Goal: Contribute content

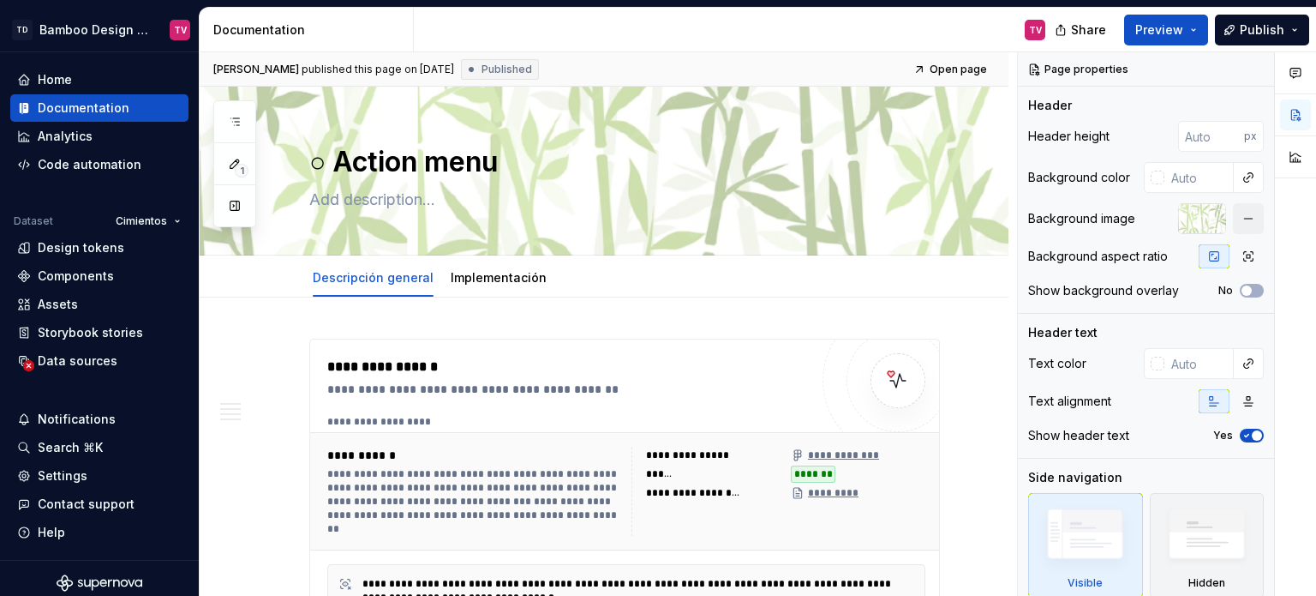
click at [239, 123] on icon "button" at bounding box center [235, 122] width 14 height 14
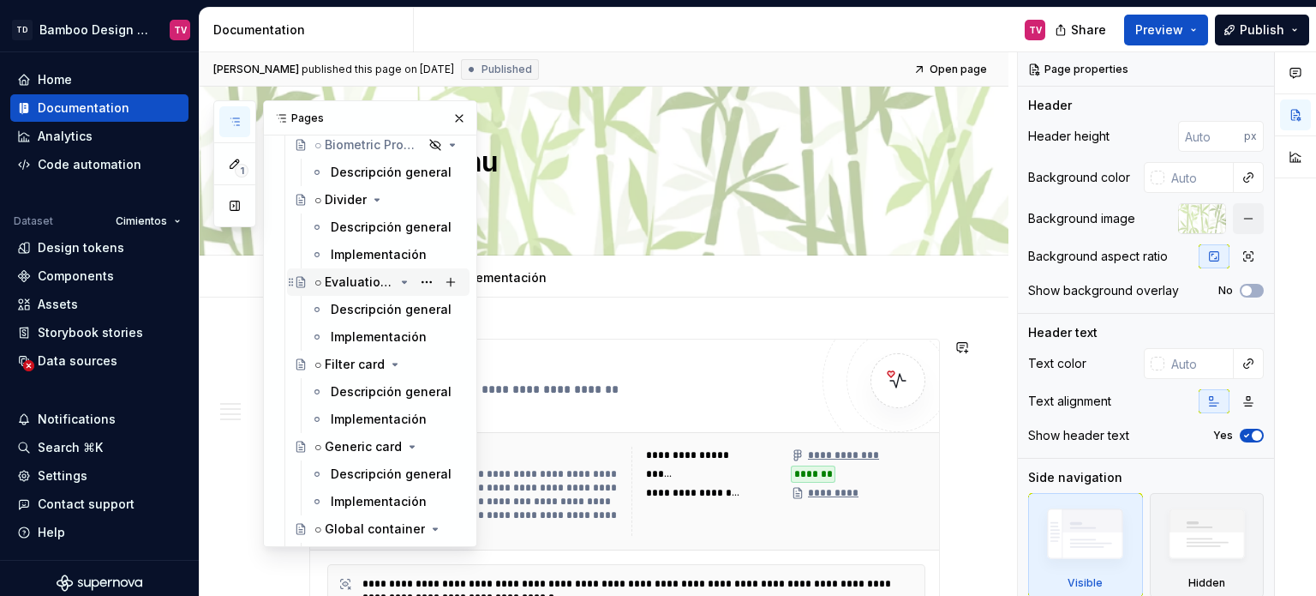
scroll to position [4031, 0]
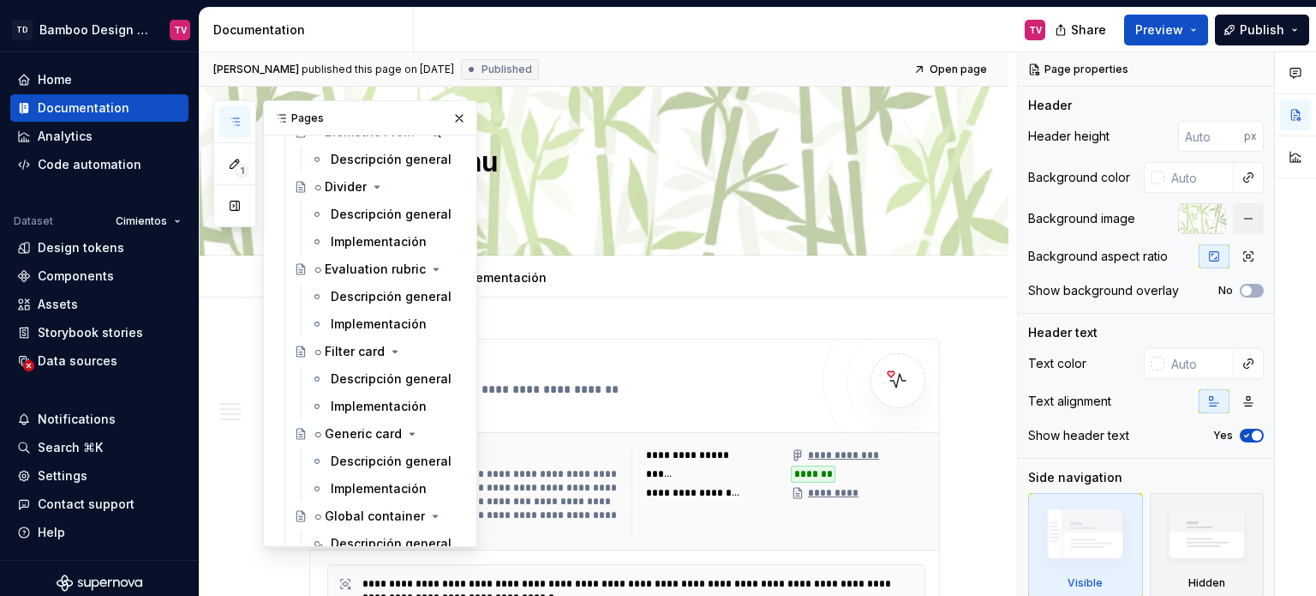
drag, startPoint x: 353, startPoint y: 298, endPoint x: 932, endPoint y: 16, distance: 644.2
click at [353, 298] on div "Descripción general" at bounding box center [391, 296] width 121 height 17
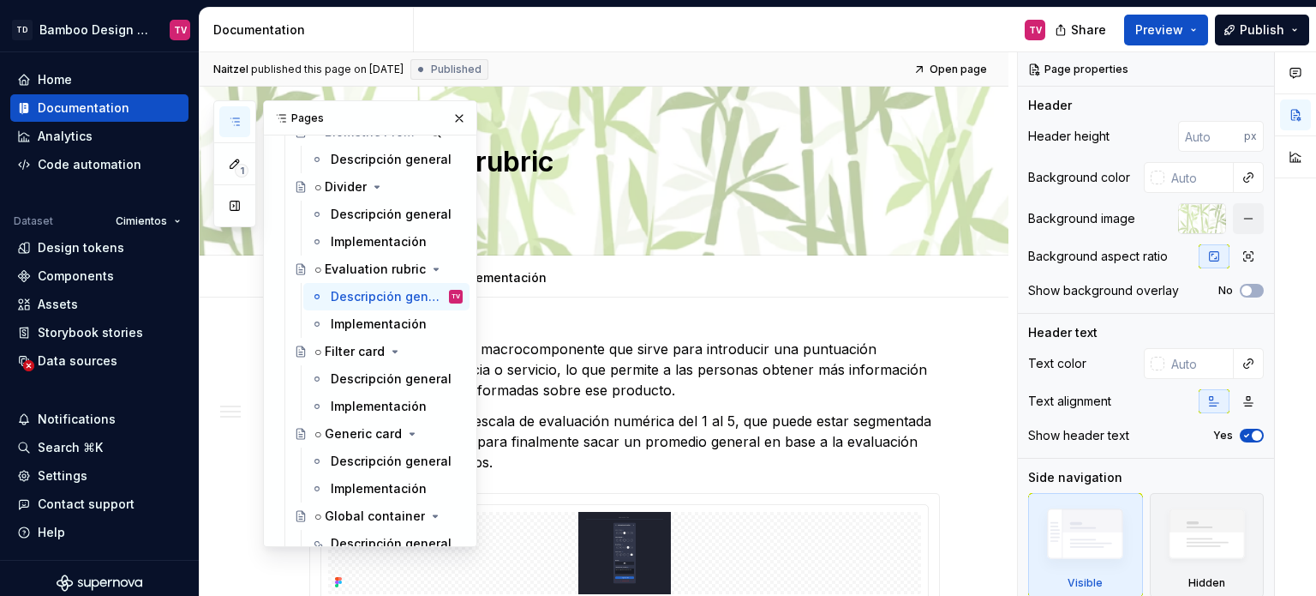
click at [452, 123] on button "button" at bounding box center [459, 118] width 24 height 24
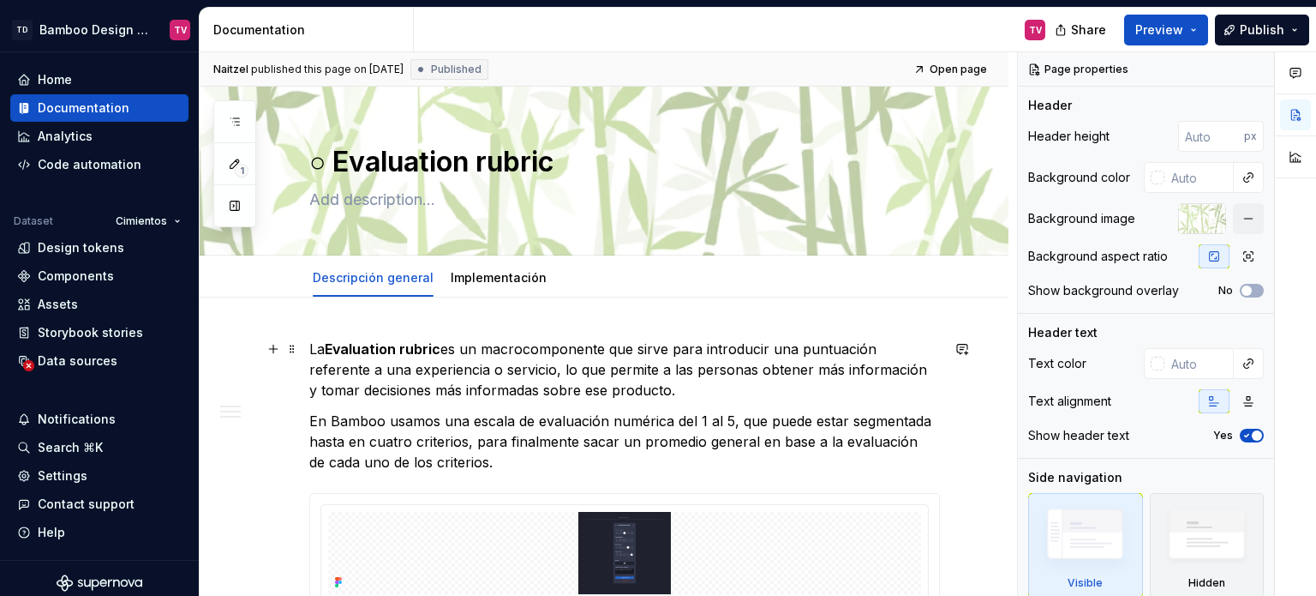
click at [310, 348] on p "La Evaluation rubric es un macrocomponente que sirve para introducir una puntua…" at bounding box center [624, 369] width 631 height 62
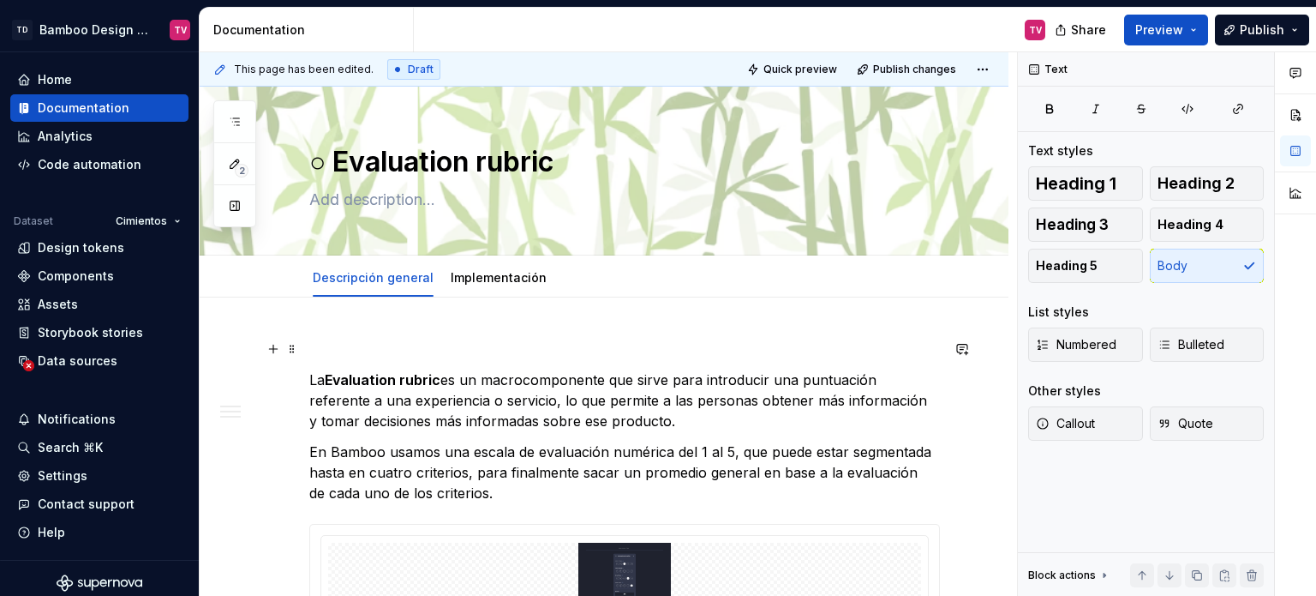
click at [347, 329] on div "This page has been edited. Draft Quick preview Publish changes ○ Evaluation rub…" at bounding box center [608, 324] width 817 height 544
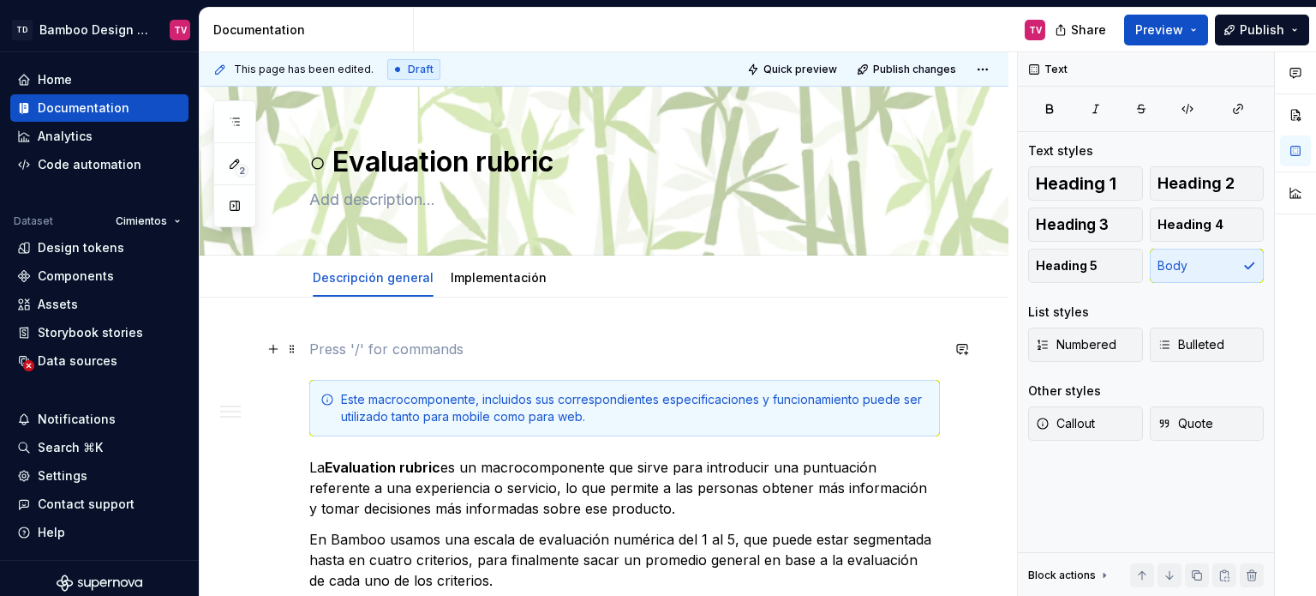
click at [317, 338] on p at bounding box center [624, 348] width 631 height 21
click at [277, 348] on button "button" at bounding box center [273, 349] width 24 height 24
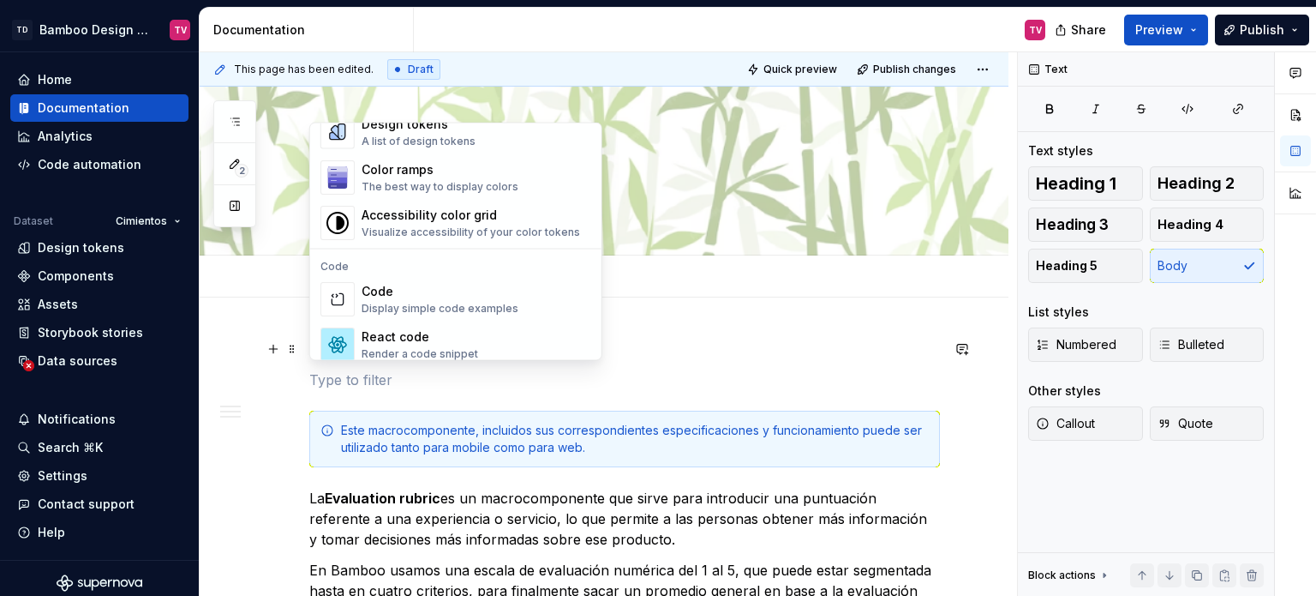
scroll to position [1704, 0]
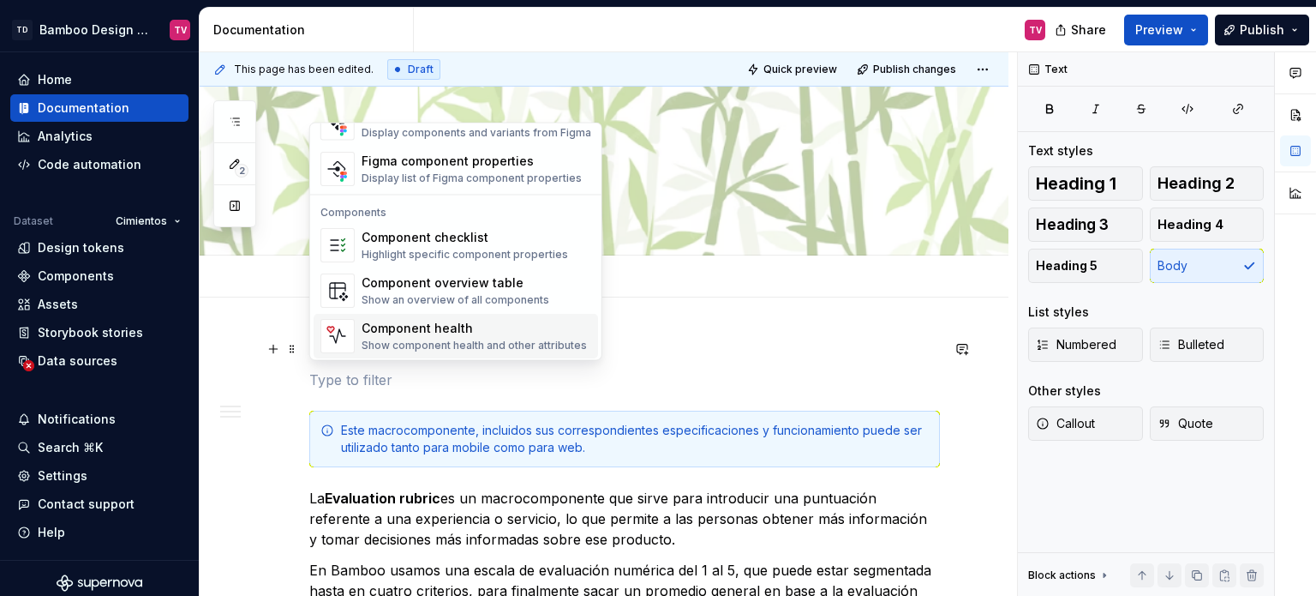
click at [440, 320] on div "Component health" at bounding box center [474, 328] width 225 height 17
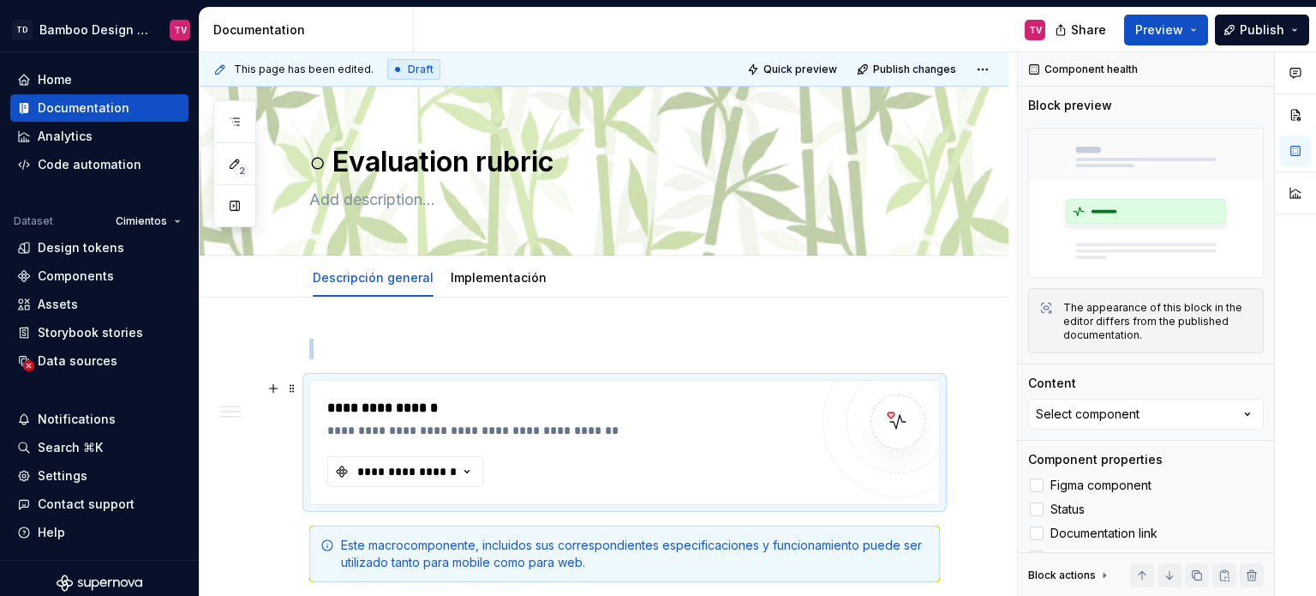
type textarea "*"
click at [453, 464] on div "**********" at bounding box center [407, 471] width 103 height 17
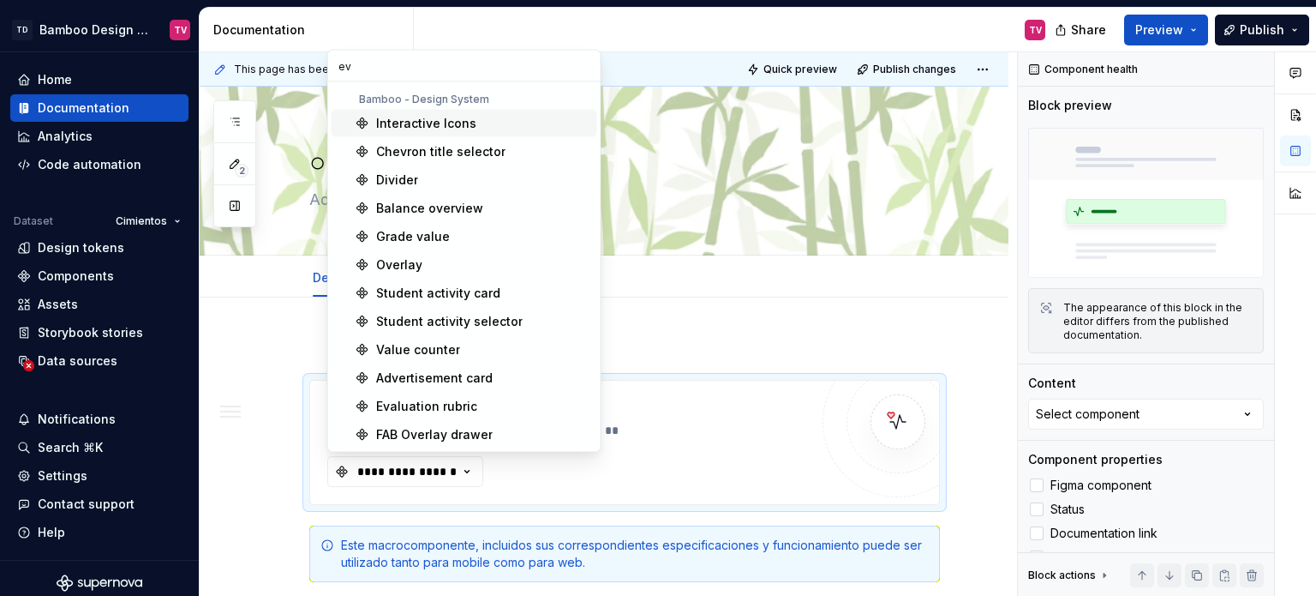
scroll to position [0, 0]
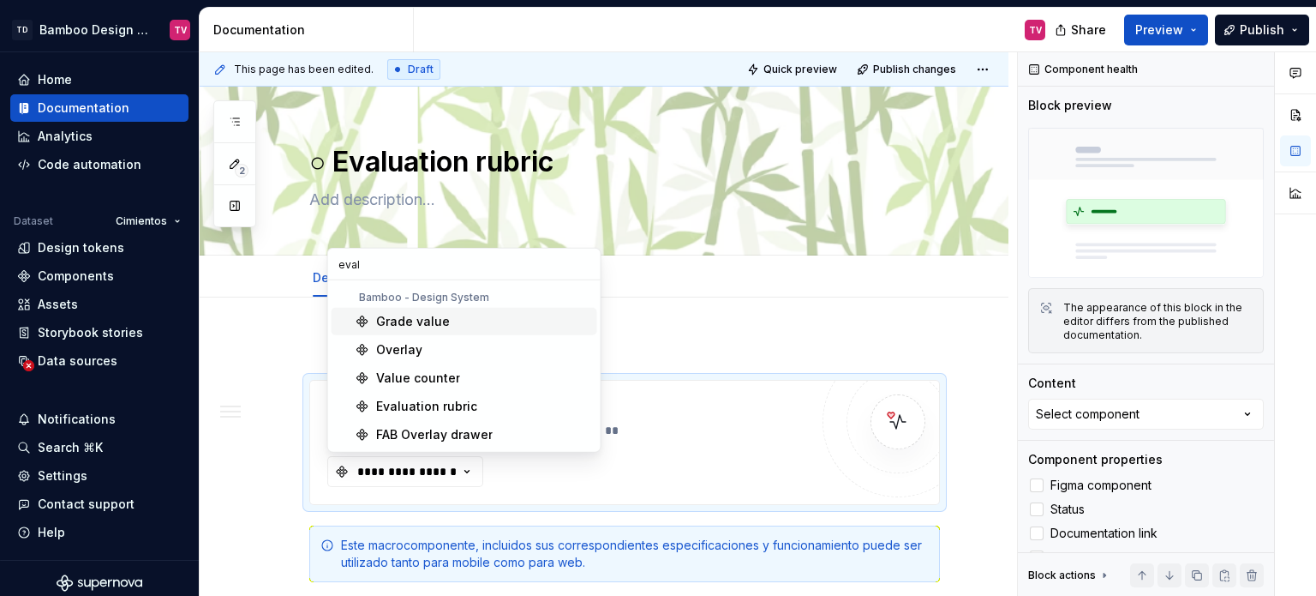
type input "evalu"
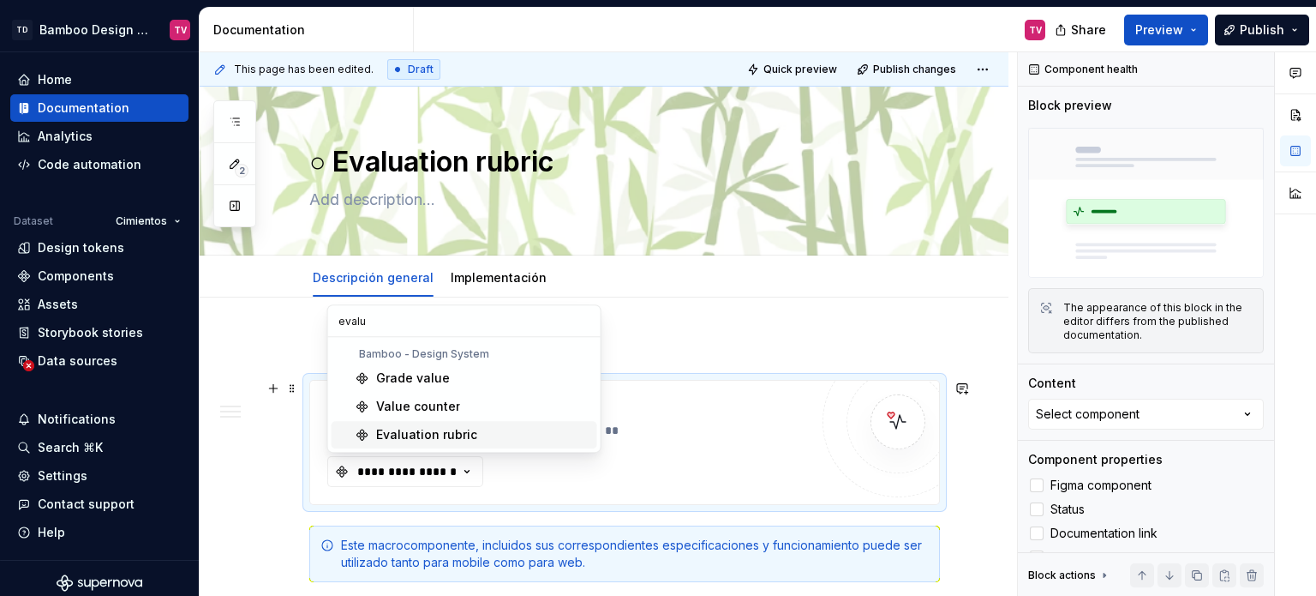
click at [424, 428] on div "Evaluation rubric" at bounding box center [426, 434] width 101 height 17
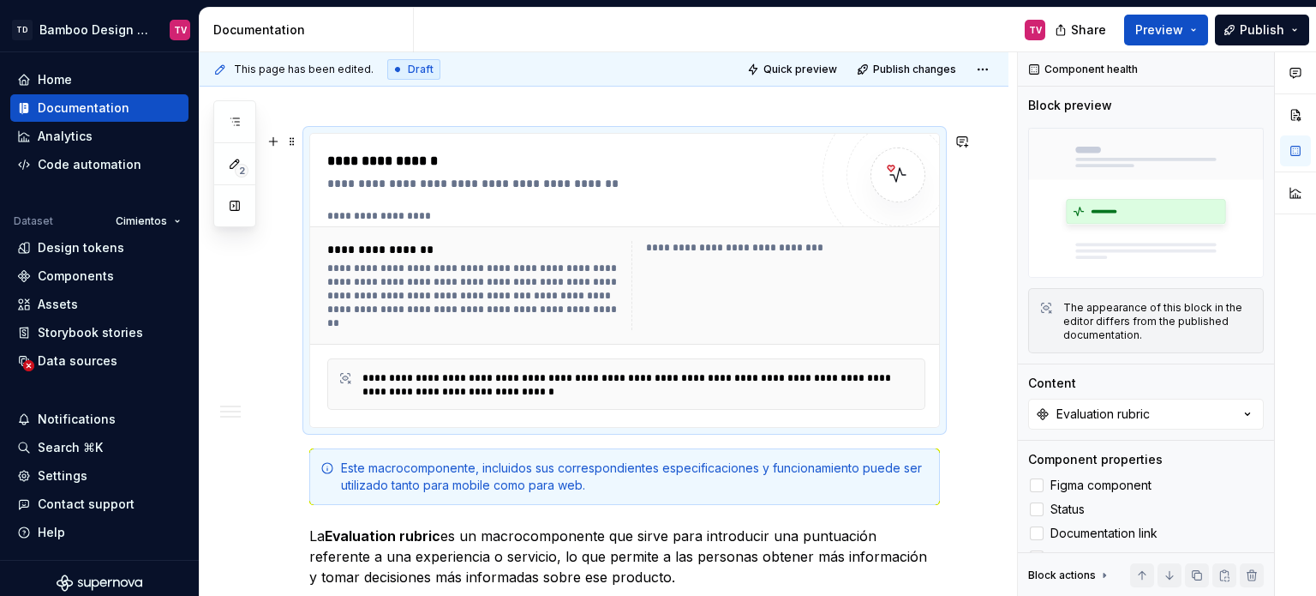
scroll to position [257, 0]
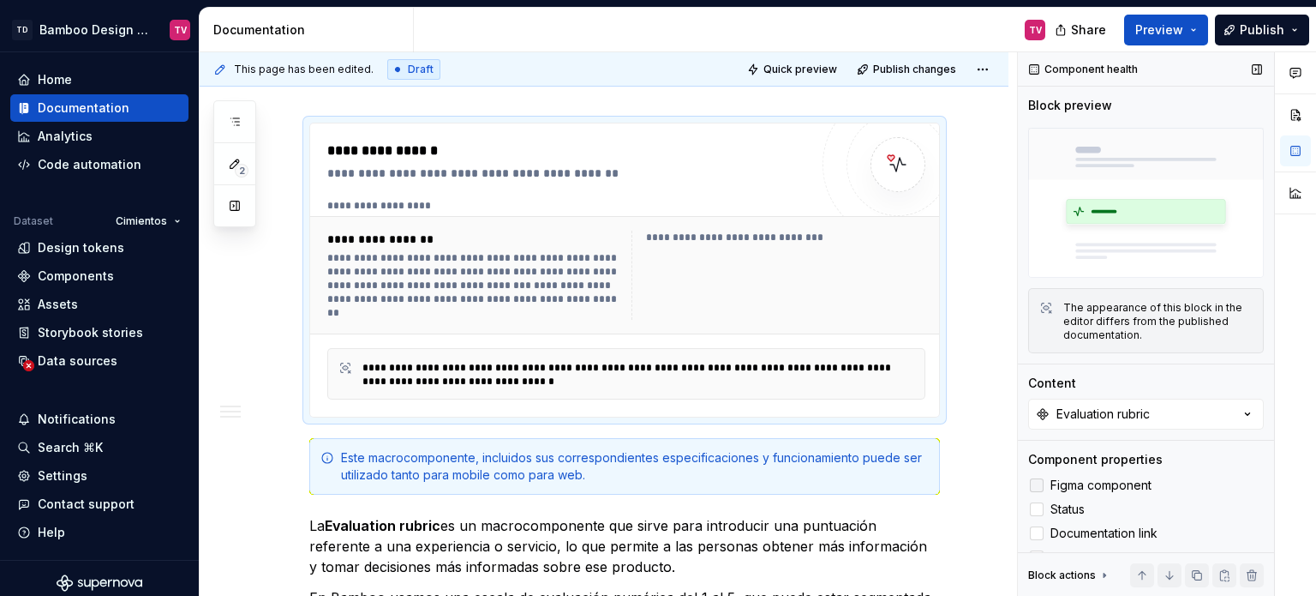
click at [1039, 478] on div at bounding box center [1037, 485] width 14 height 14
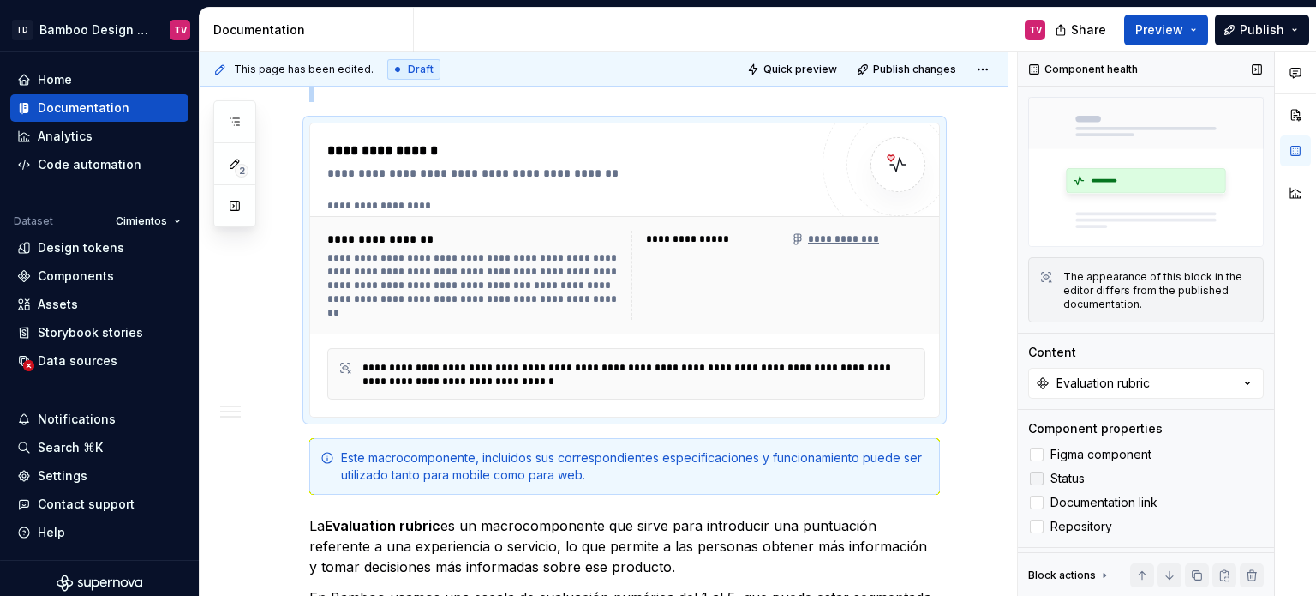
click at [1038, 471] on div at bounding box center [1037, 478] width 14 height 14
click at [1033, 497] on div at bounding box center [1037, 502] width 14 height 14
click at [1032, 519] on div at bounding box center [1037, 526] width 14 height 14
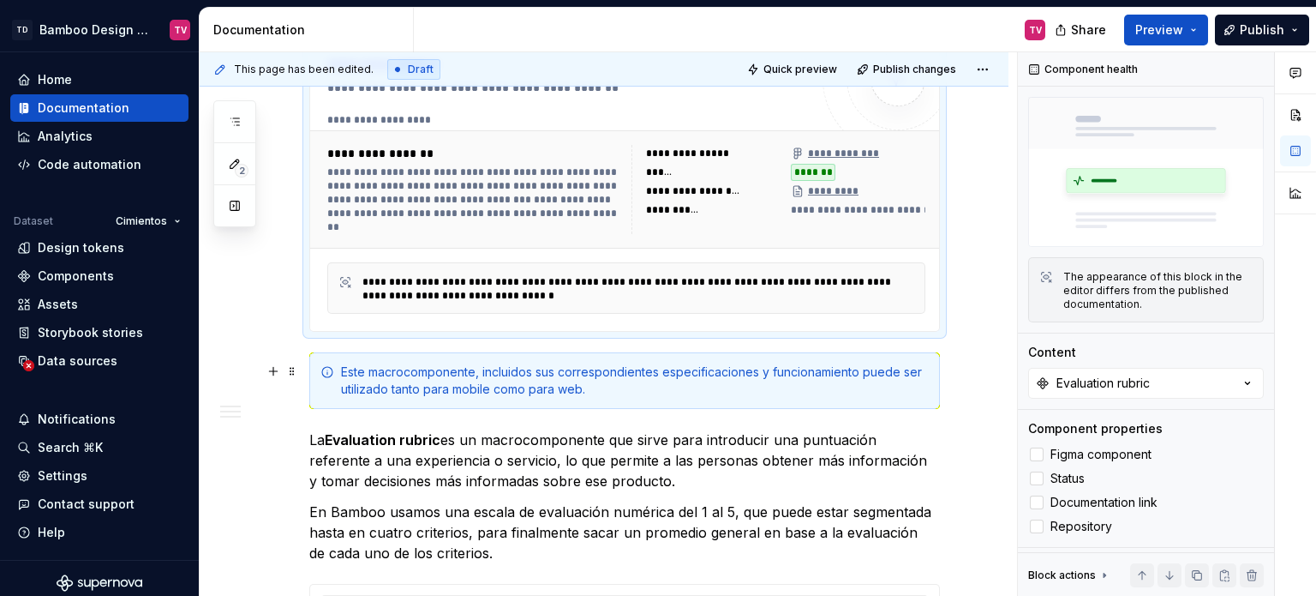
scroll to position [514, 0]
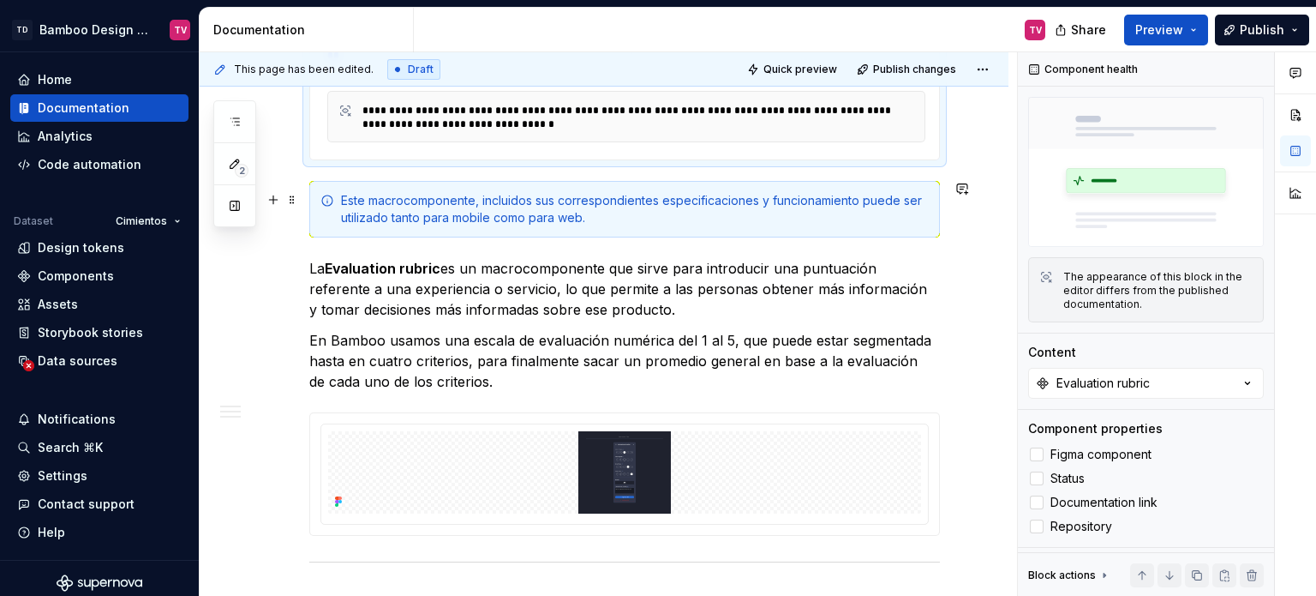
click at [404, 201] on div "Este macrocomponente, incluidos sus correspondientes especificaciones y funcion…" at bounding box center [635, 209] width 588 height 34
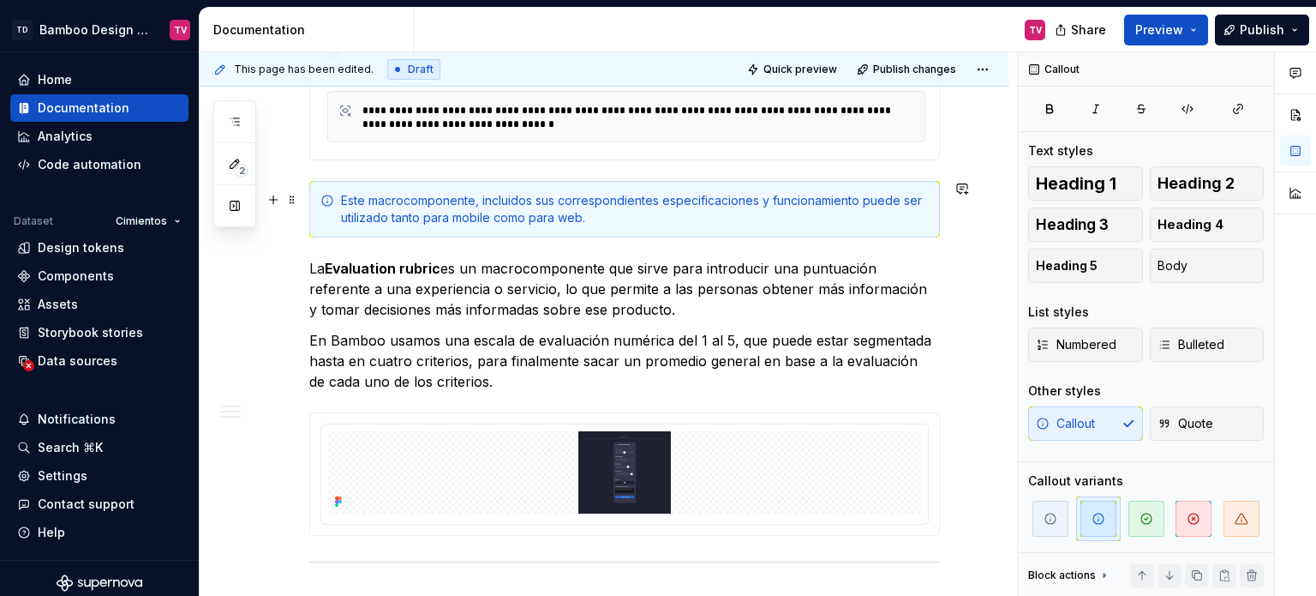
scroll to position [0, 0]
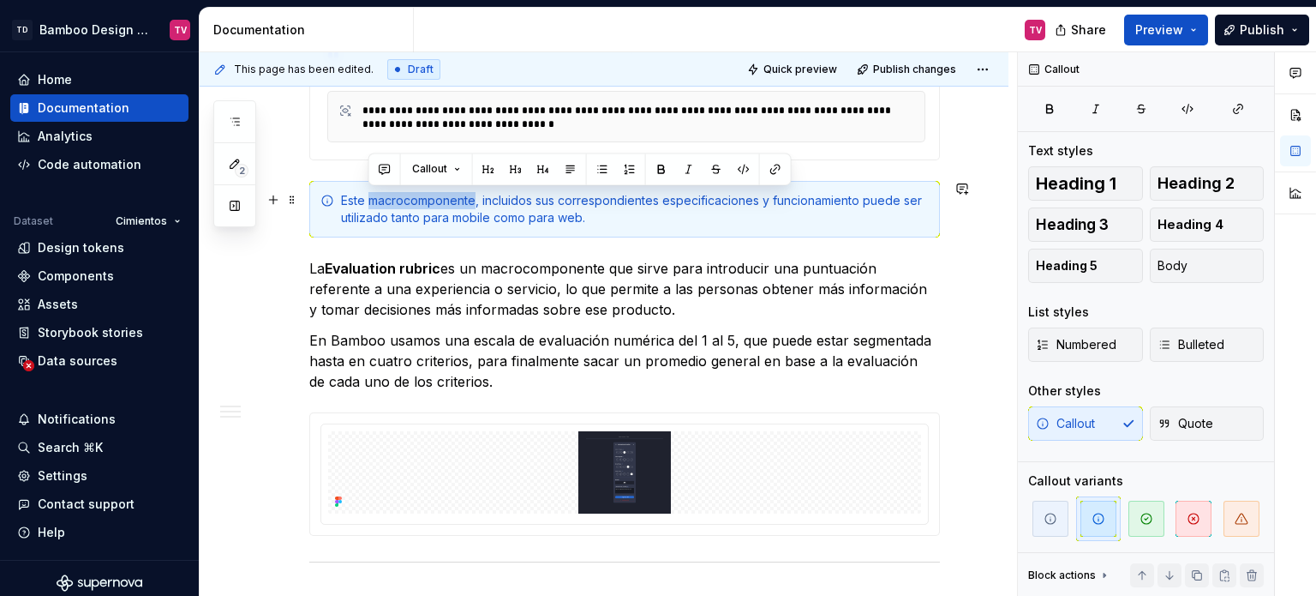
drag, startPoint x: 404, startPoint y: 201, endPoint x: 385, endPoint y: 198, distance: 19.9
click at [385, 198] on div "Este macrocomponente, incluidos sus correspondientes especificaciones y funcion…" at bounding box center [635, 209] width 588 height 34
click at [394, 201] on div "Este macrocomponente, incluidos sus correspondientes especificaciones y funcion…" at bounding box center [635, 209] width 588 height 34
drag, startPoint x: 404, startPoint y: 201, endPoint x: 369, endPoint y: 201, distance: 34.3
click at [369, 201] on div "Este macrocomponente, incluidos sus correspondientes especificaciones y funcion…" at bounding box center [635, 209] width 588 height 34
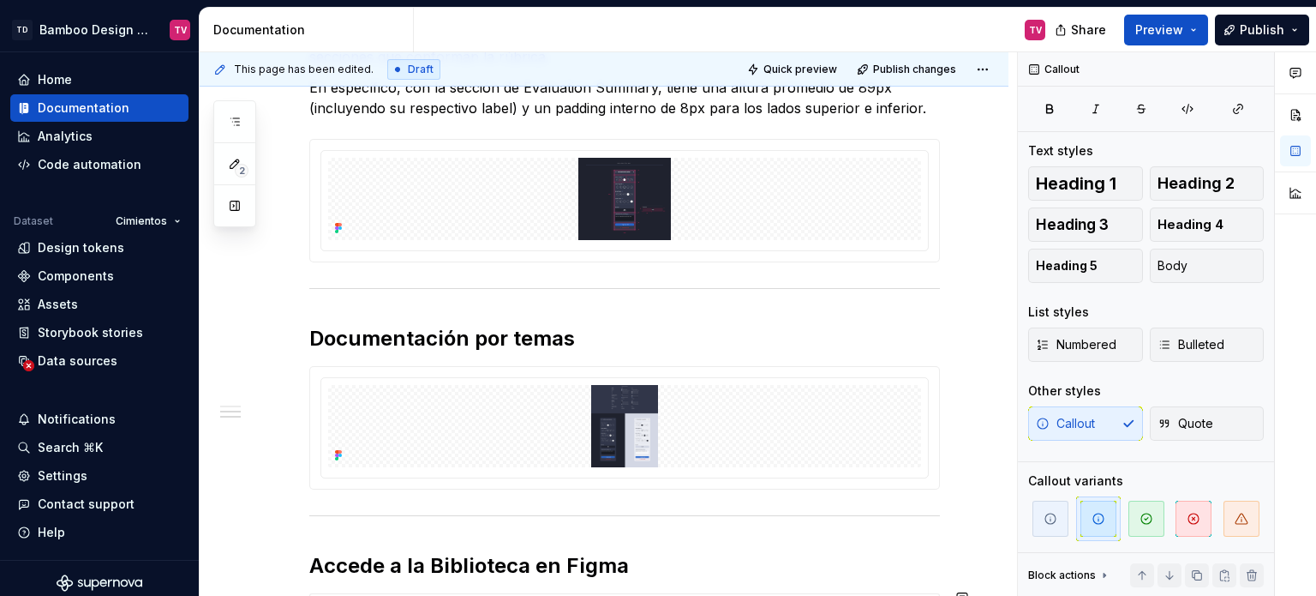
scroll to position [2017, 0]
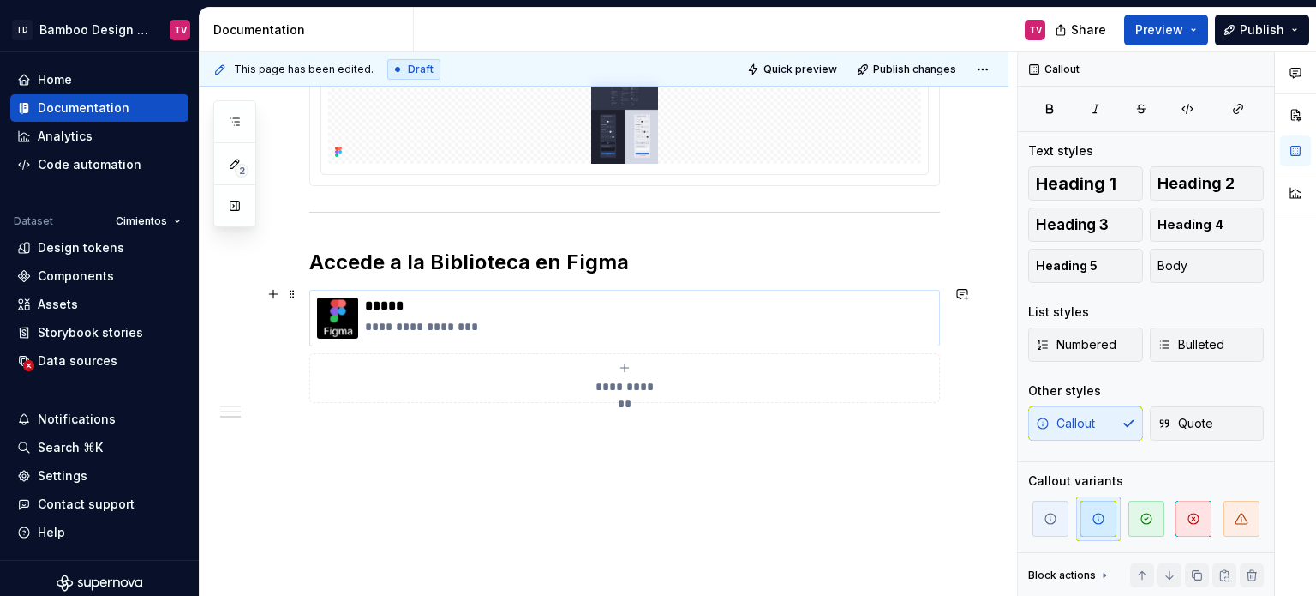
click at [538, 318] on p "**********" at bounding box center [648, 326] width 567 height 17
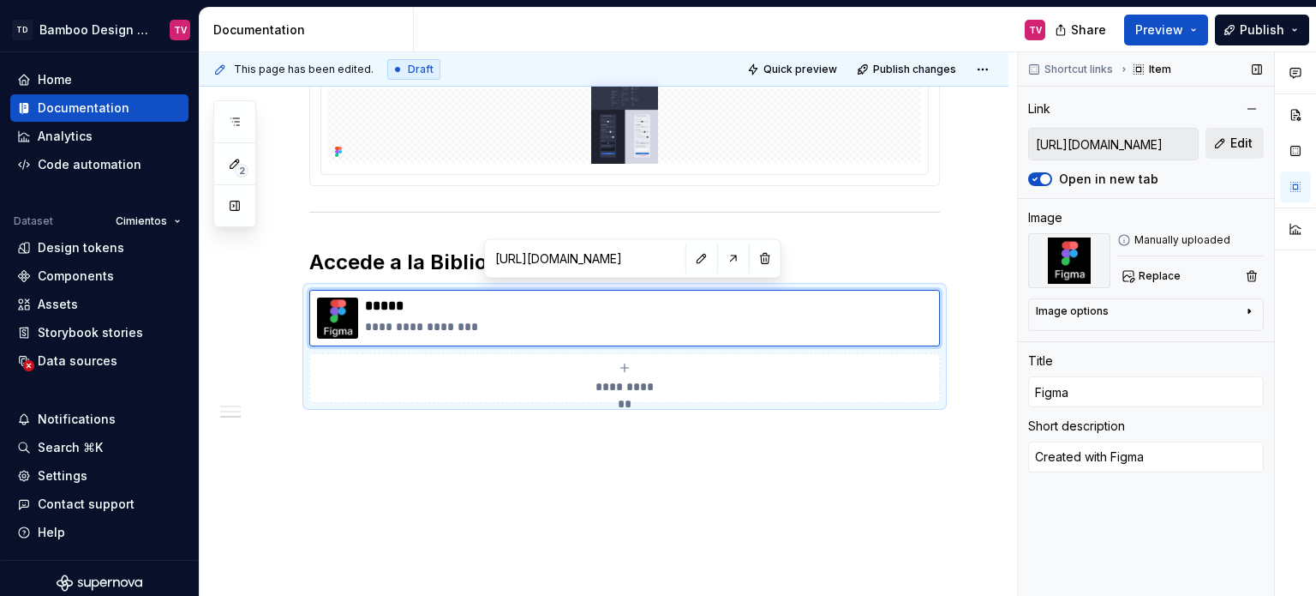
click at [1234, 147] on span "Edit" at bounding box center [1241, 143] width 22 height 17
type textarea "*"
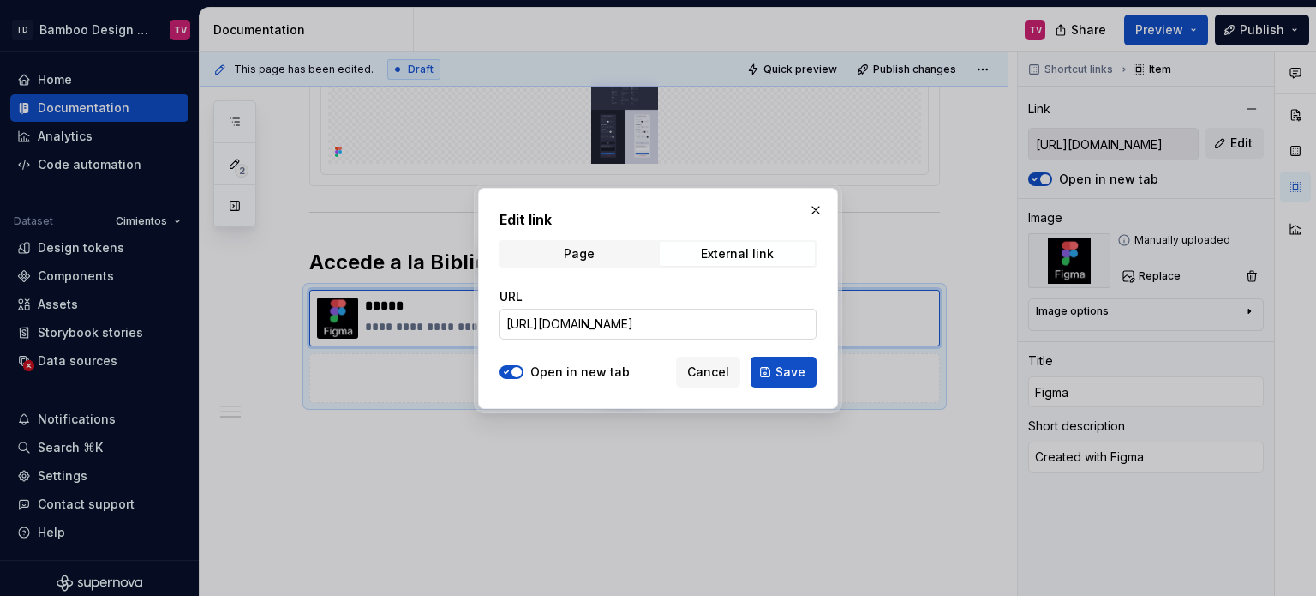
click at [726, 321] on input "https://www.figma.com/design/LYk8AJb5RjQhRfPmRIdEQ9/Bamboo-Design-System?node-i…" at bounding box center [658, 323] width 317 height 31
paste input "---Documentation?node-id=15458-92519&t=tORjb7JYail63fc3"
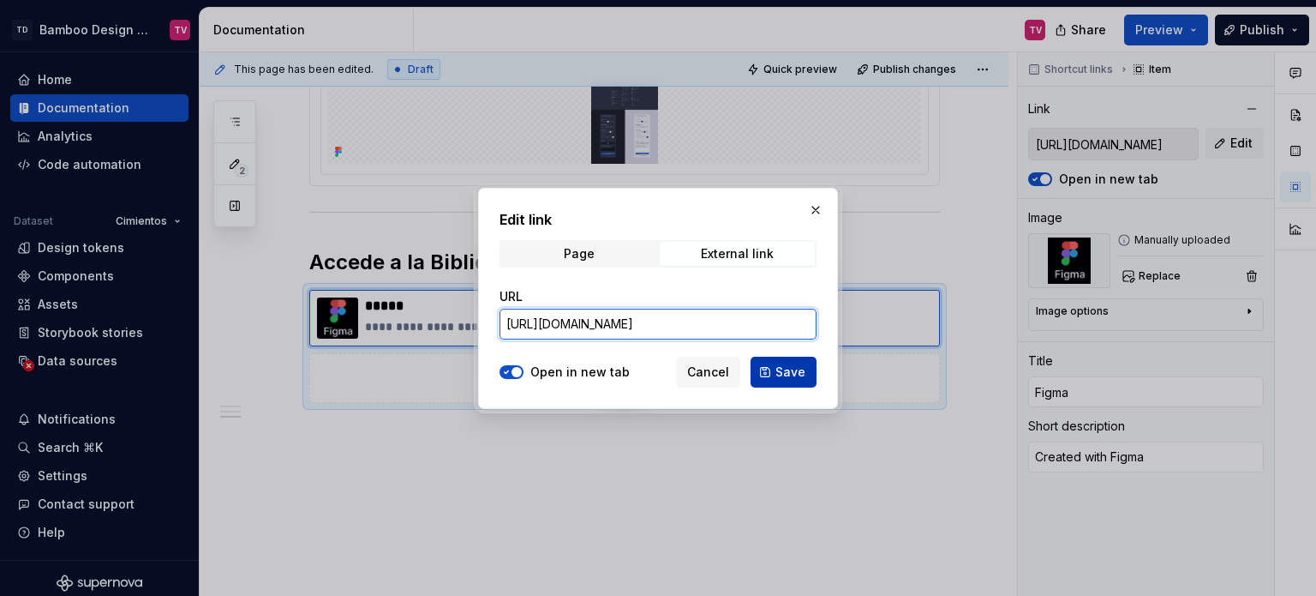
type input "https://www.figma.com/design/LYk8AJb5RjQhRfPmRIdEQ9/Bamboo-Design-System---Docu…"
click at [781, 372] on span "Save" at bounding box center [790, 371] width 30 height 17
type textarea "*"
type input "https://www.figma.com/design/LYk8AJb5RjQhRfPmRIdEQ9/Bamboo-Design-System---Docu…"
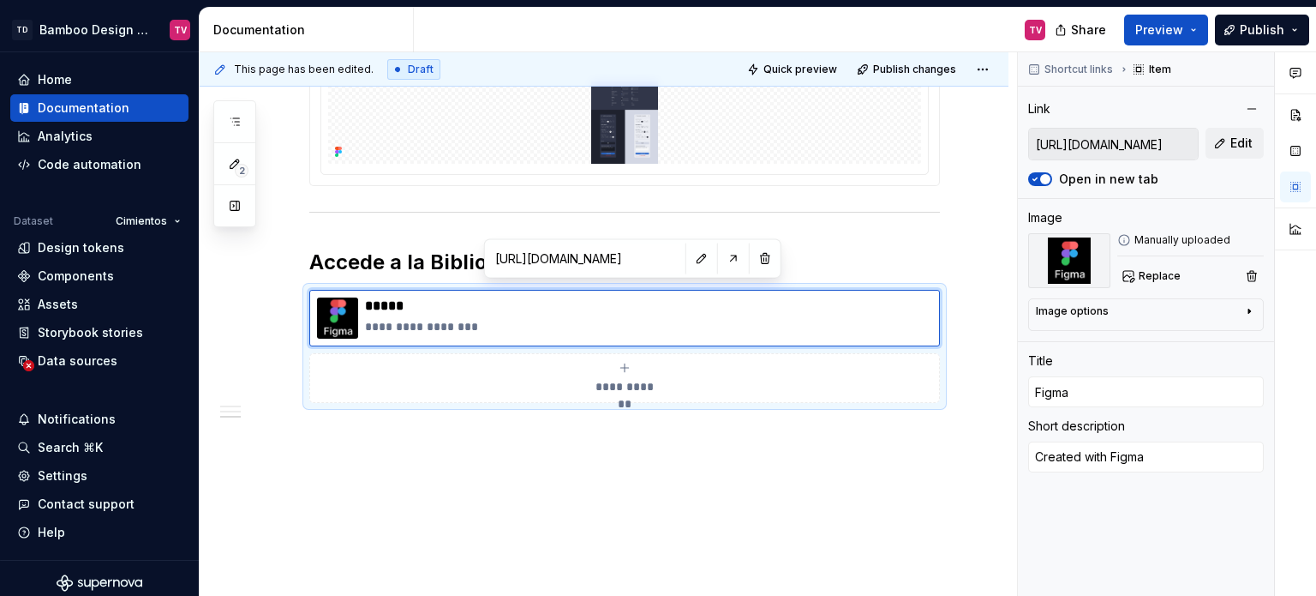
type input "https://www.figma.com/design/LYk8AJb5RjQhRfPmRIdEQ9/Bamboo-Design-System---Docu…"
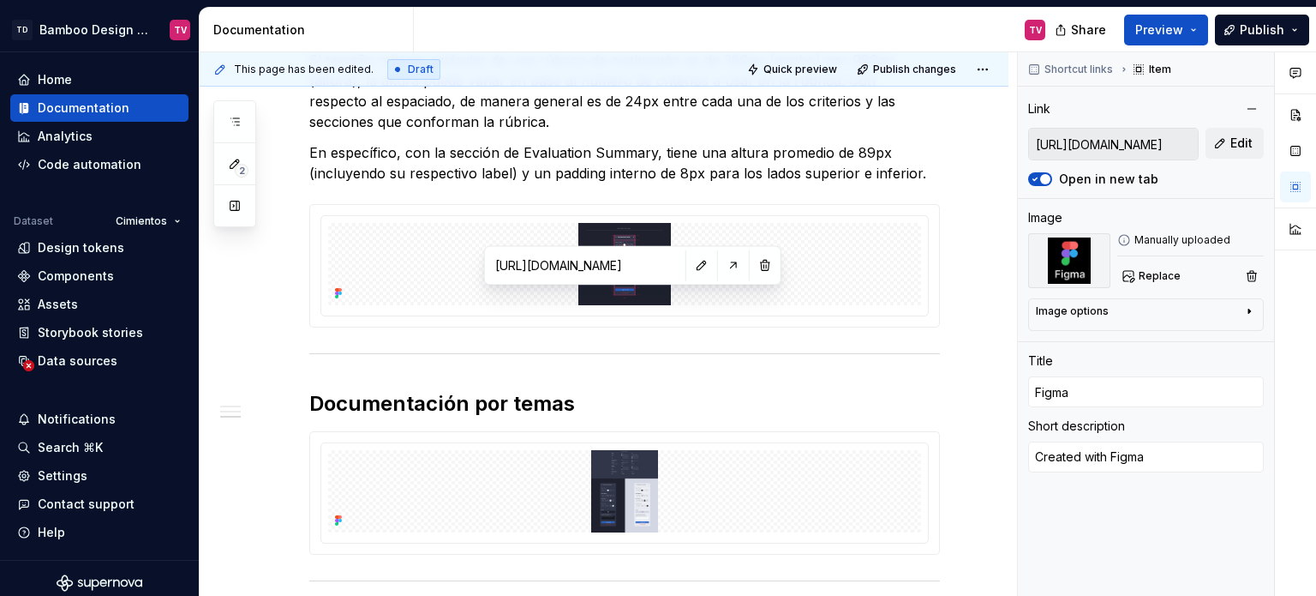
scroll to position [1503, 0]
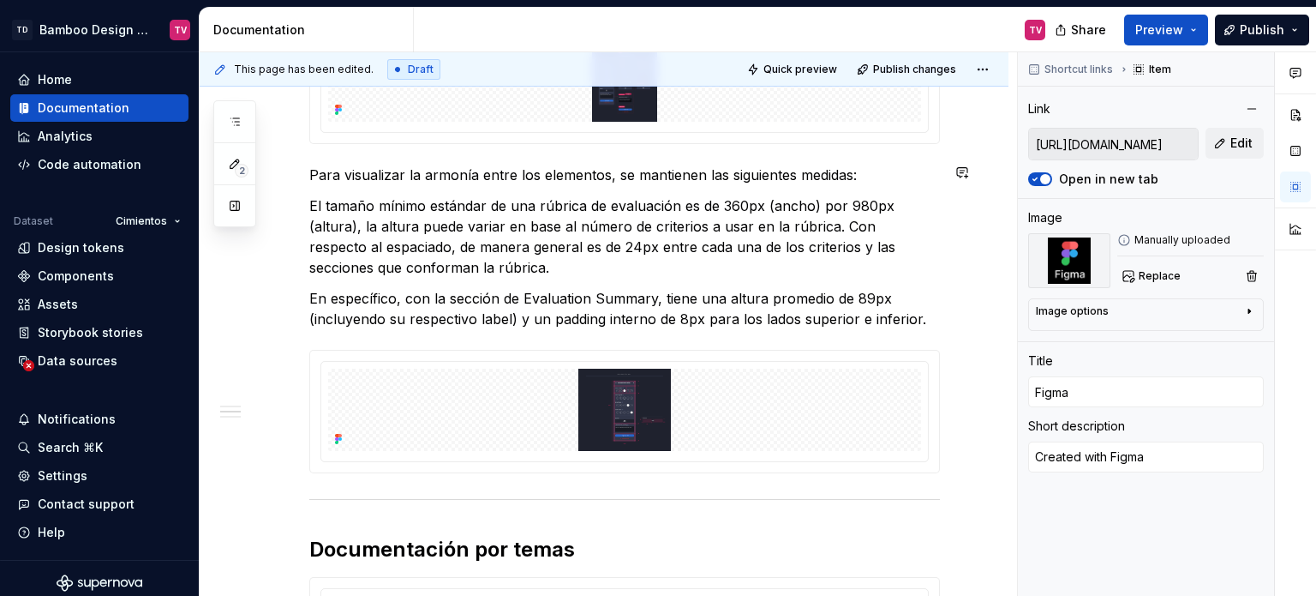
type textarea "*"
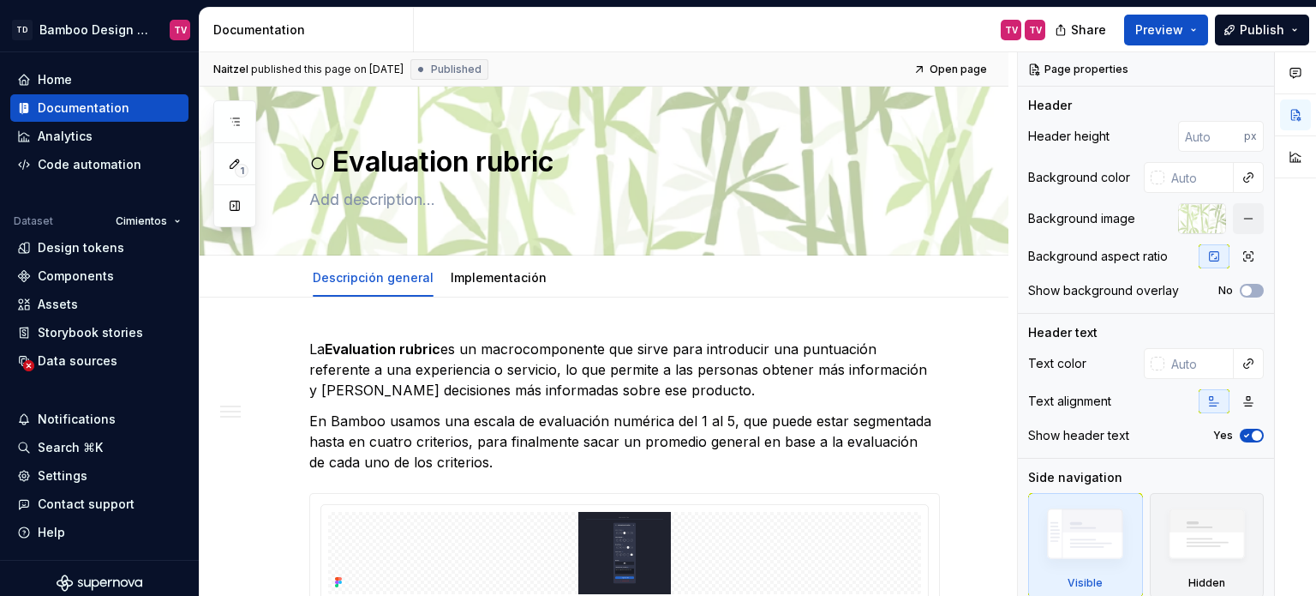
click at [234, 126] on icon "button" at bounding box center [235, 122] width 14 height 14
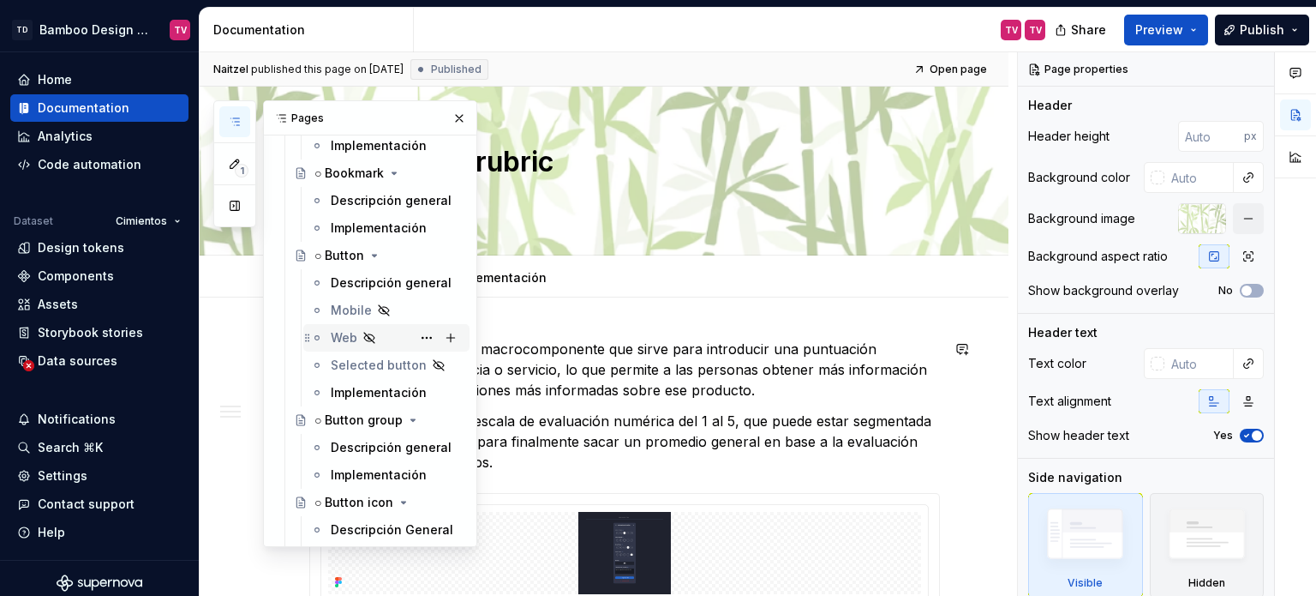
scroll to position [2828, 0]
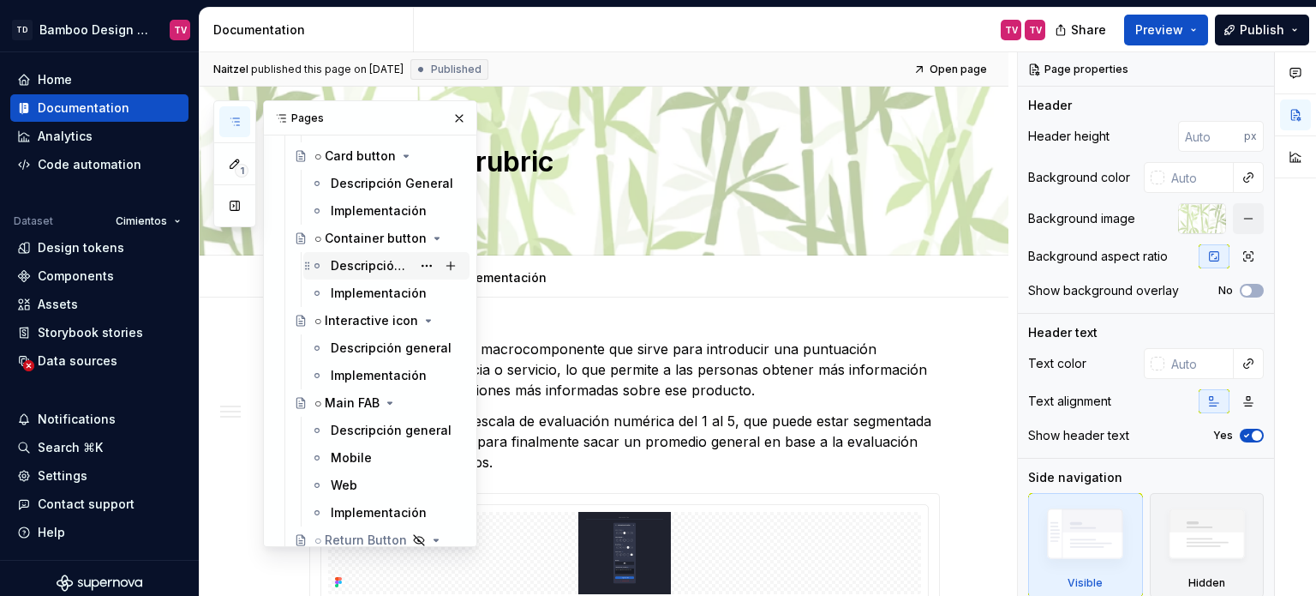
click at [356, 266] on div "Descripción general" at bounding box center [371, 265] width 81 height 17
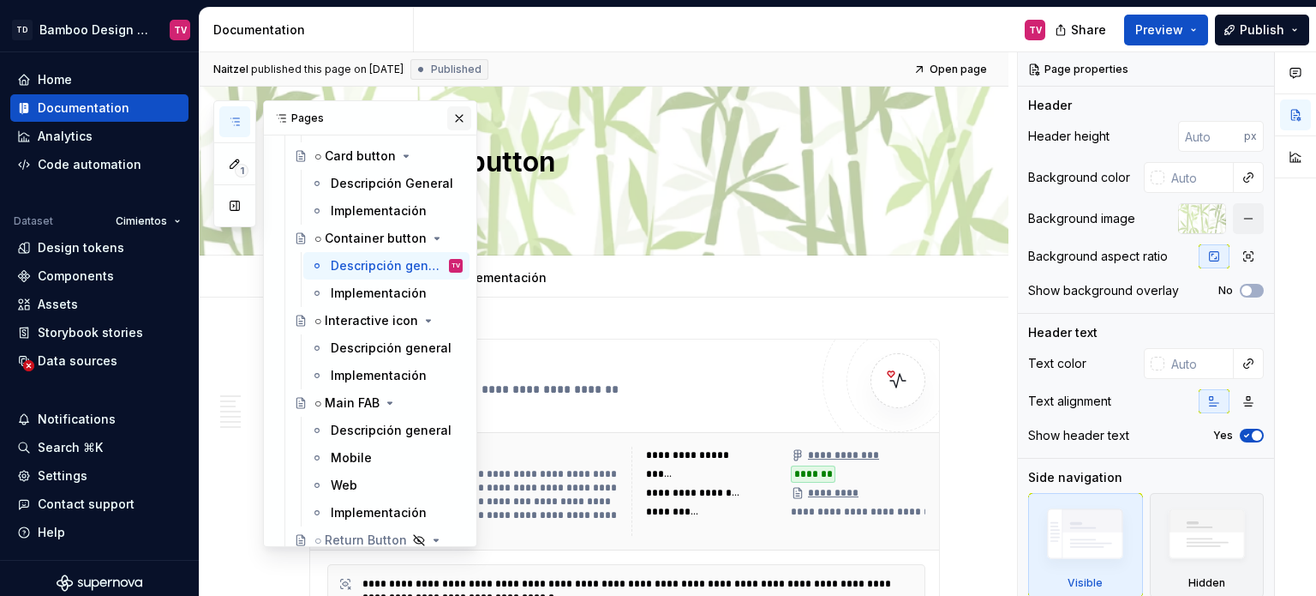
click at [447, 118] on button "button" at bounding box center [459, 118] width 24 height 24
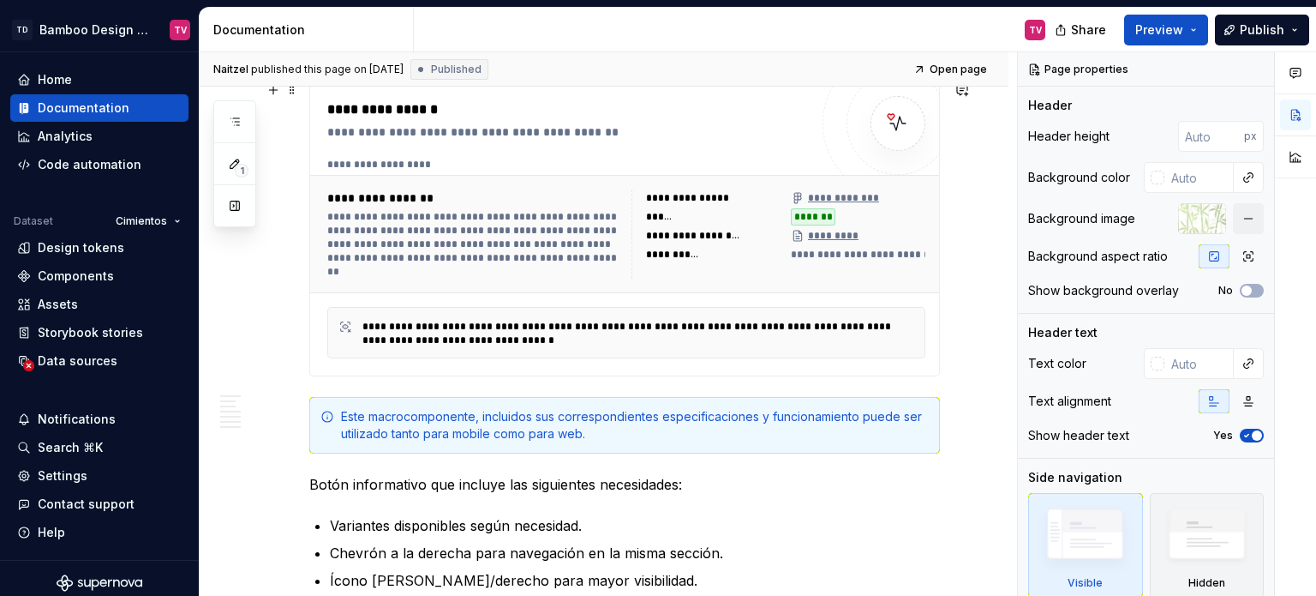
scroll to position [343, 0]
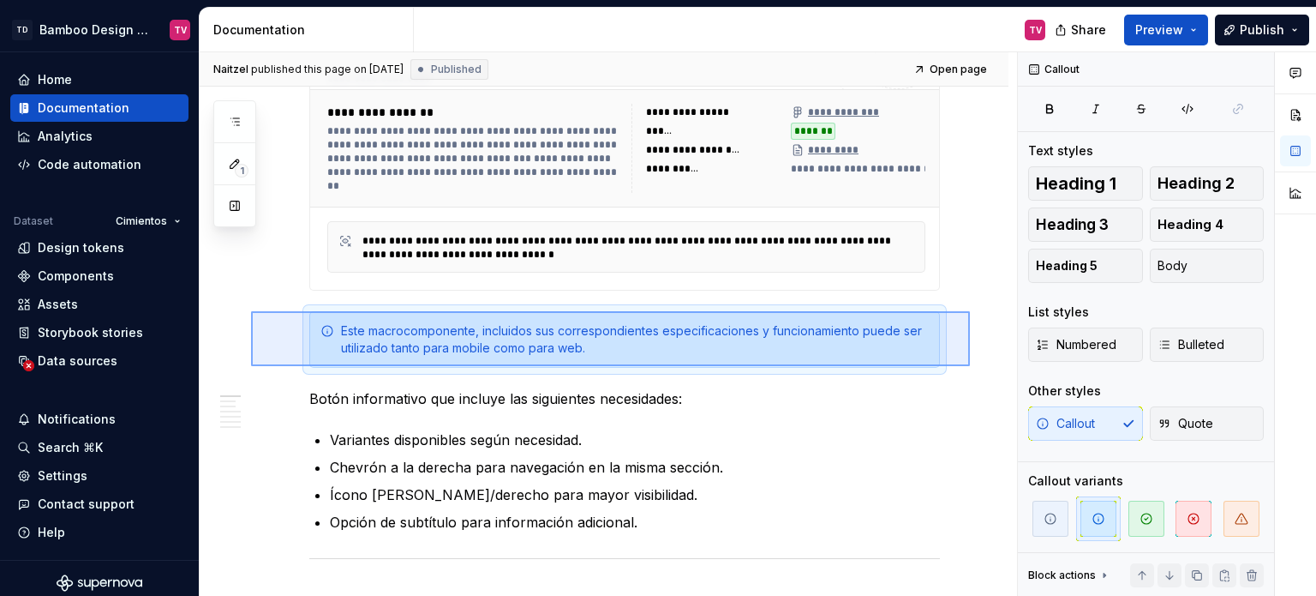
drag, startPoint x: 231, startPoint y: 236, endPoint x: 252, endPoint y: 312, distance: 79.0
click at [252, 312] on div "**********" at bounding box center [608, 324] width 817 height 544
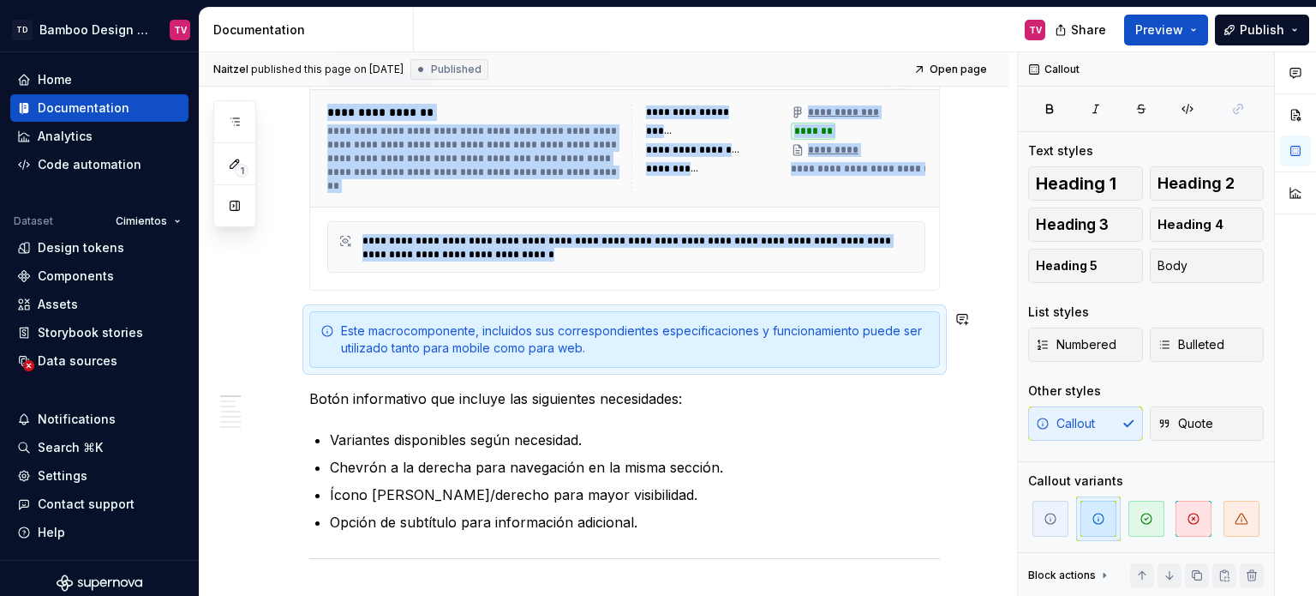
copy div "**********"
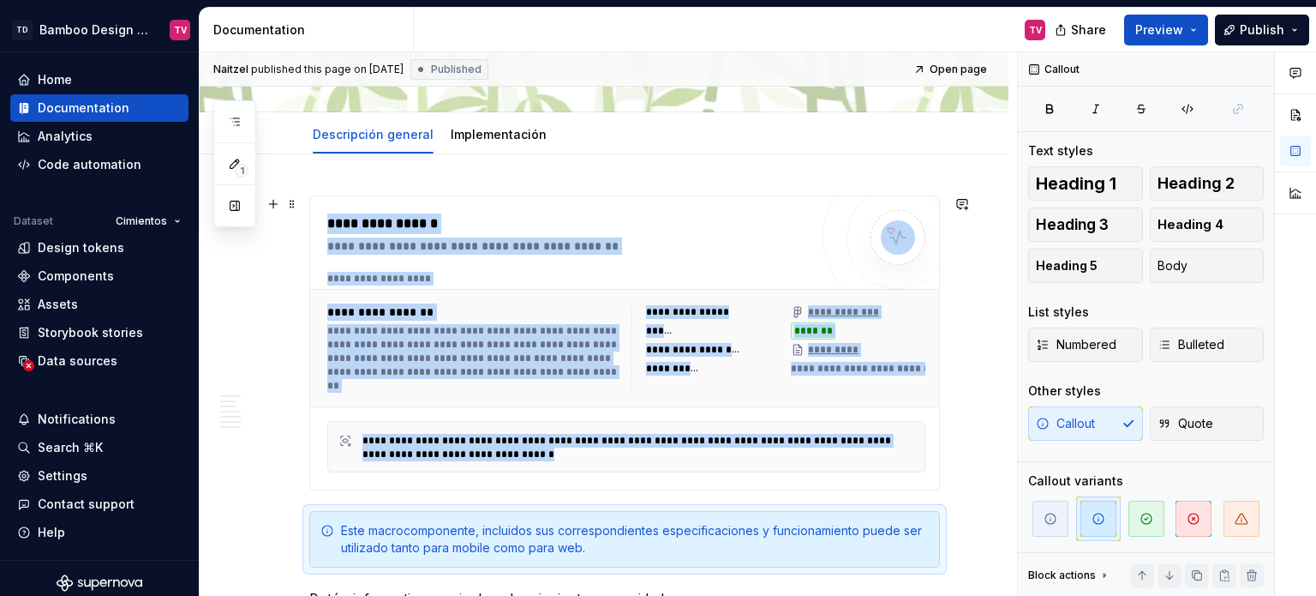
scroll to position [171, 0]
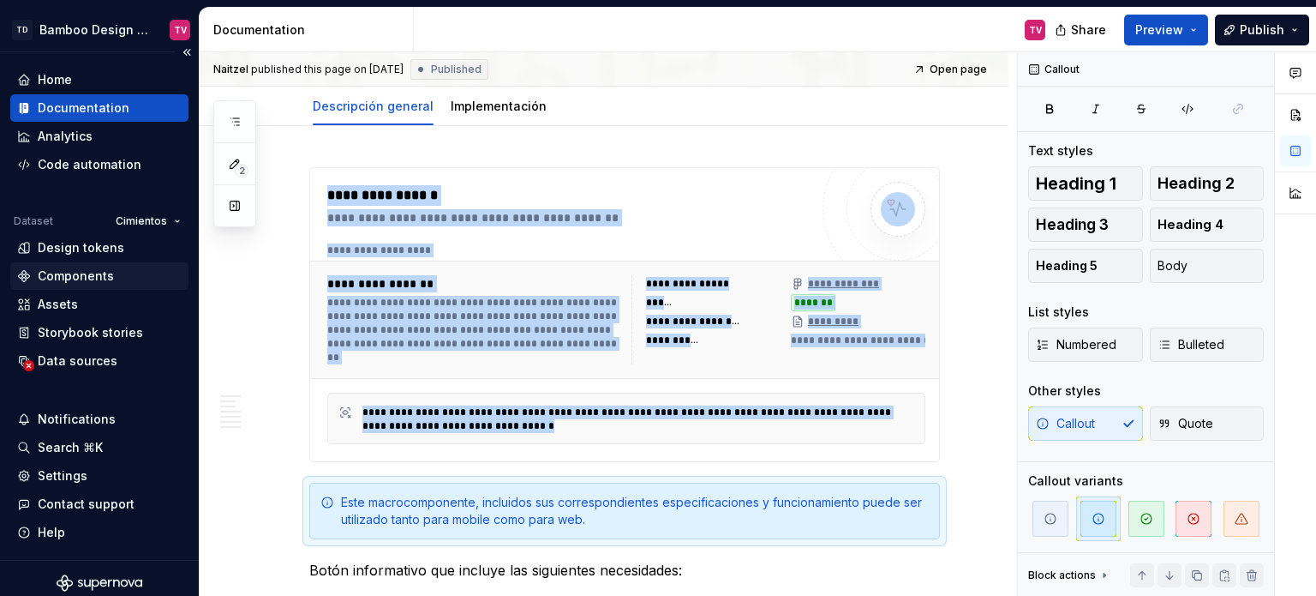
type textarea "*"
click at [78, 266] on div "Components" at bounding box center [99, 275] width 178 height 27
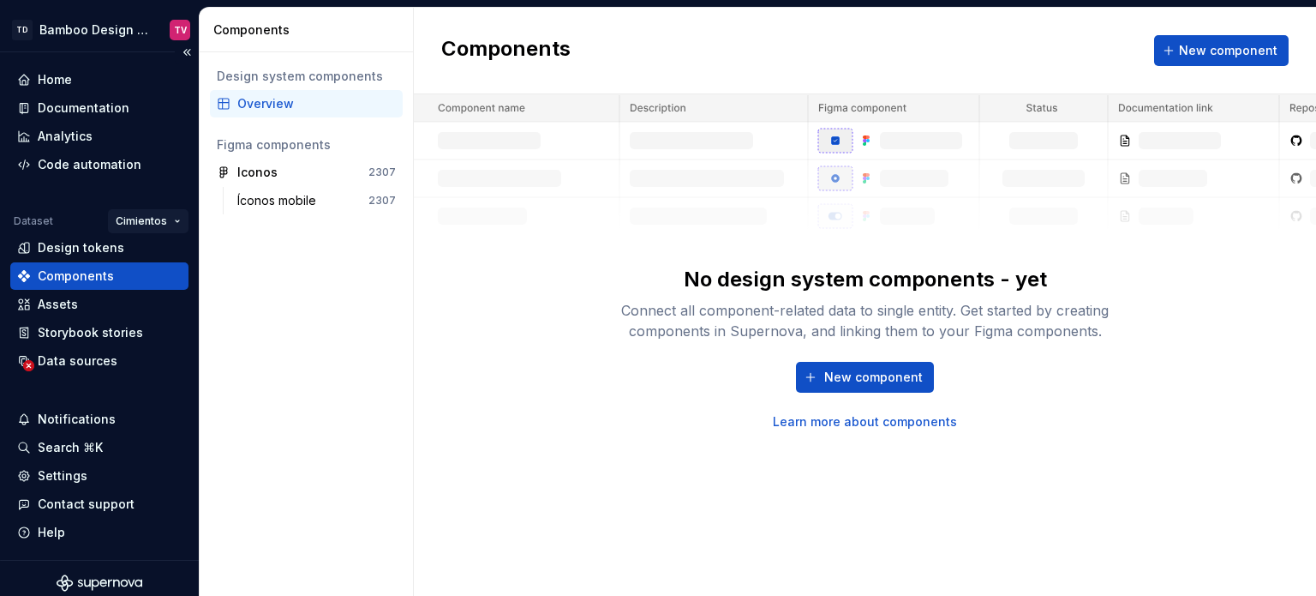
click at [161, 217] on html "TD Bamboo Design System TV Home Documentation Analytics Code automation Dataset…" at bounding box center [658, 298] width 1316 height 596
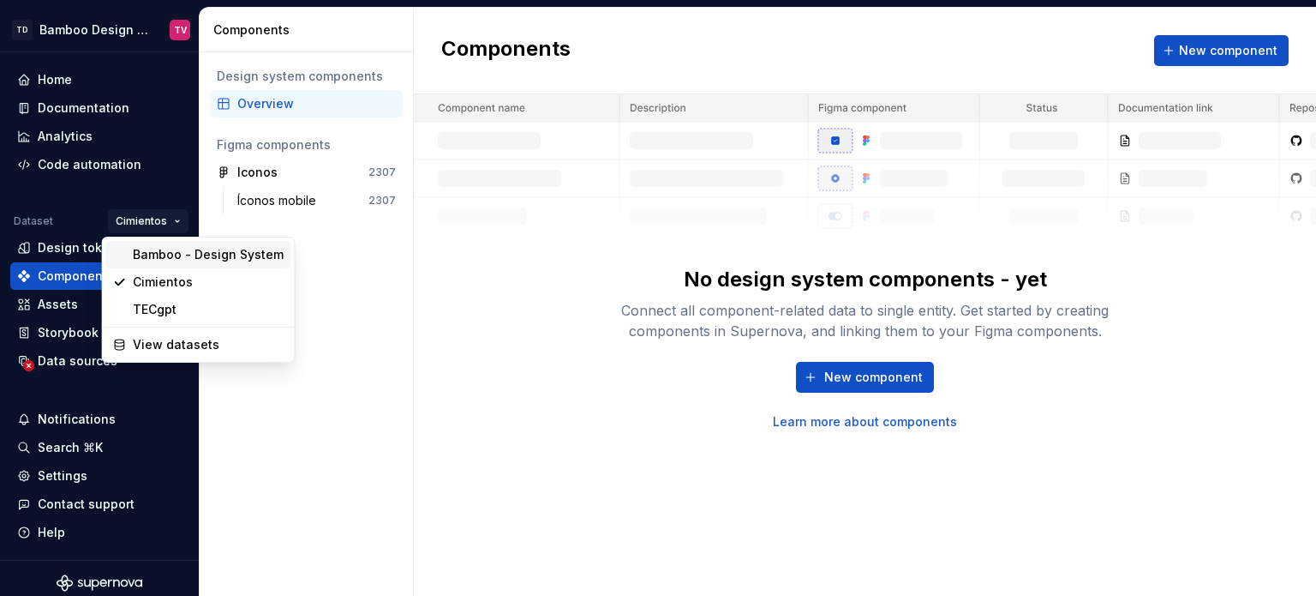
click at [161, 253] on div "Bamboo - Design System" at bounding box center [208, 254] width 151 height 17
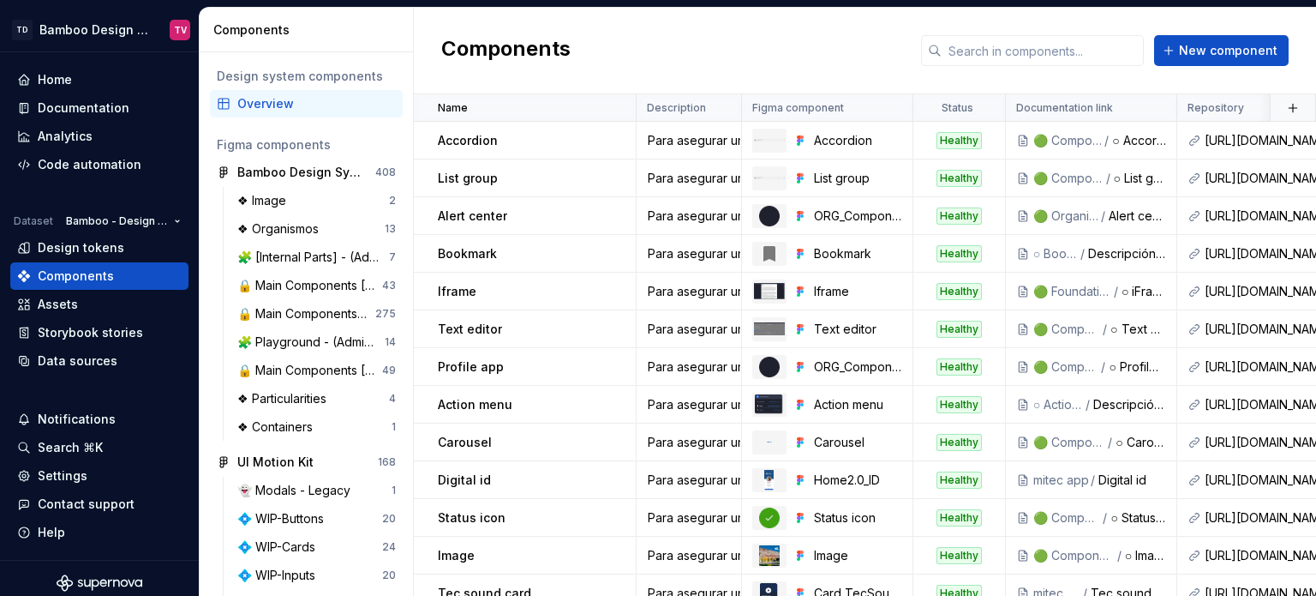
scroll to position [3085, 0]
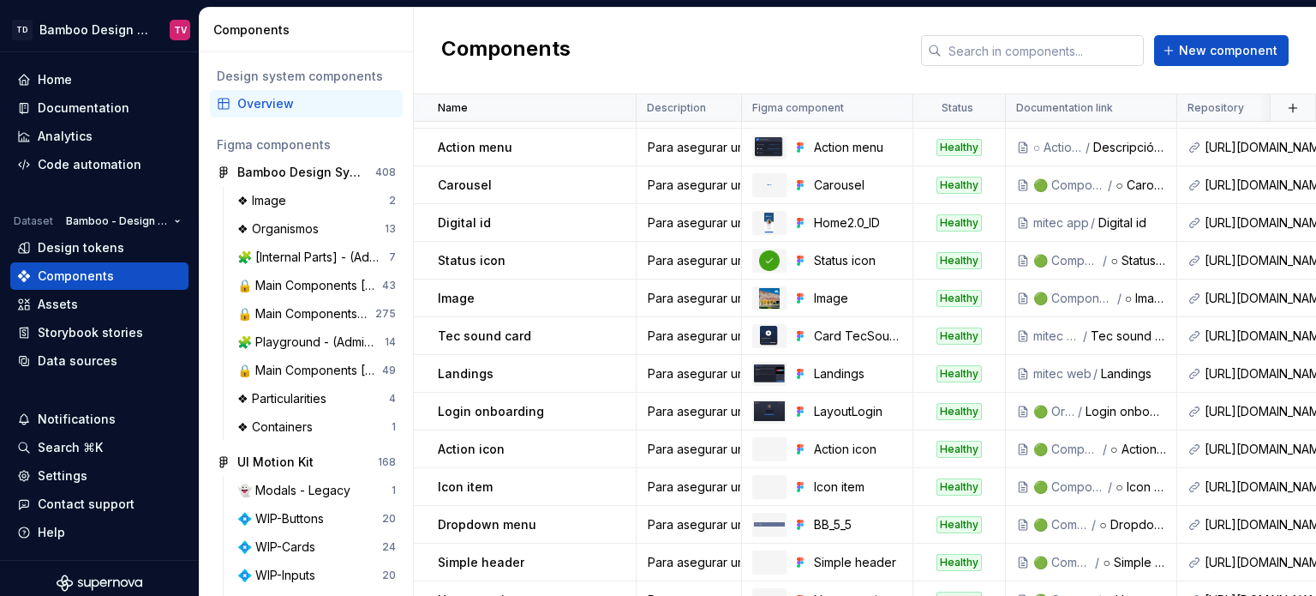
click at [1017, 46] on input "text" at bounding box center [1043, 50] width 202 height 31
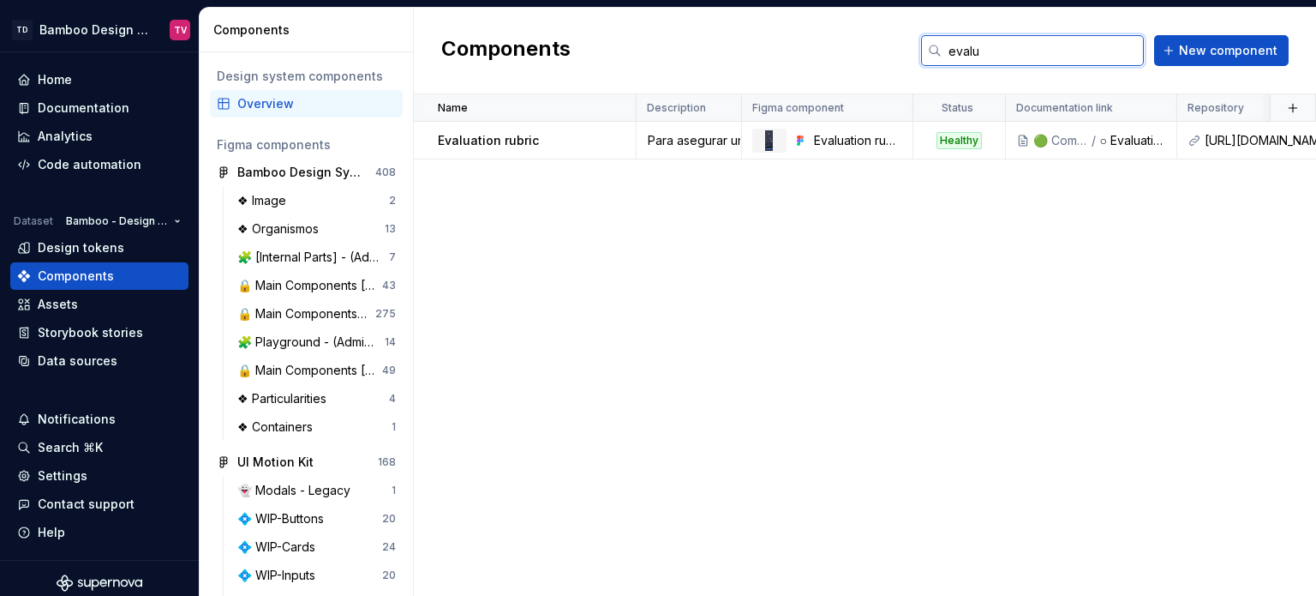
type input "evalu"
